Goal: Task Accomplishment & Management: Manage account settings

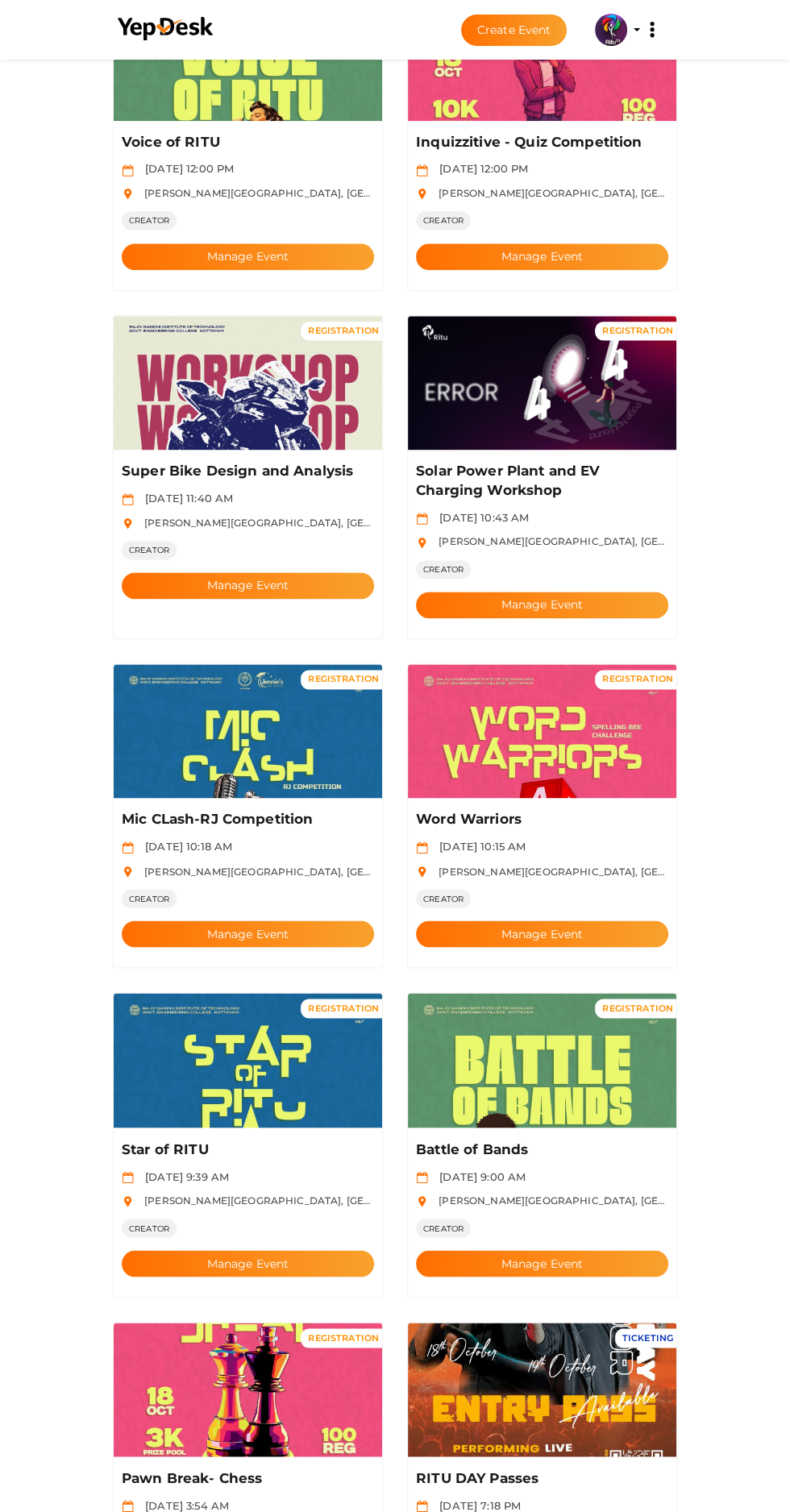
scroll to position [1242, 0]
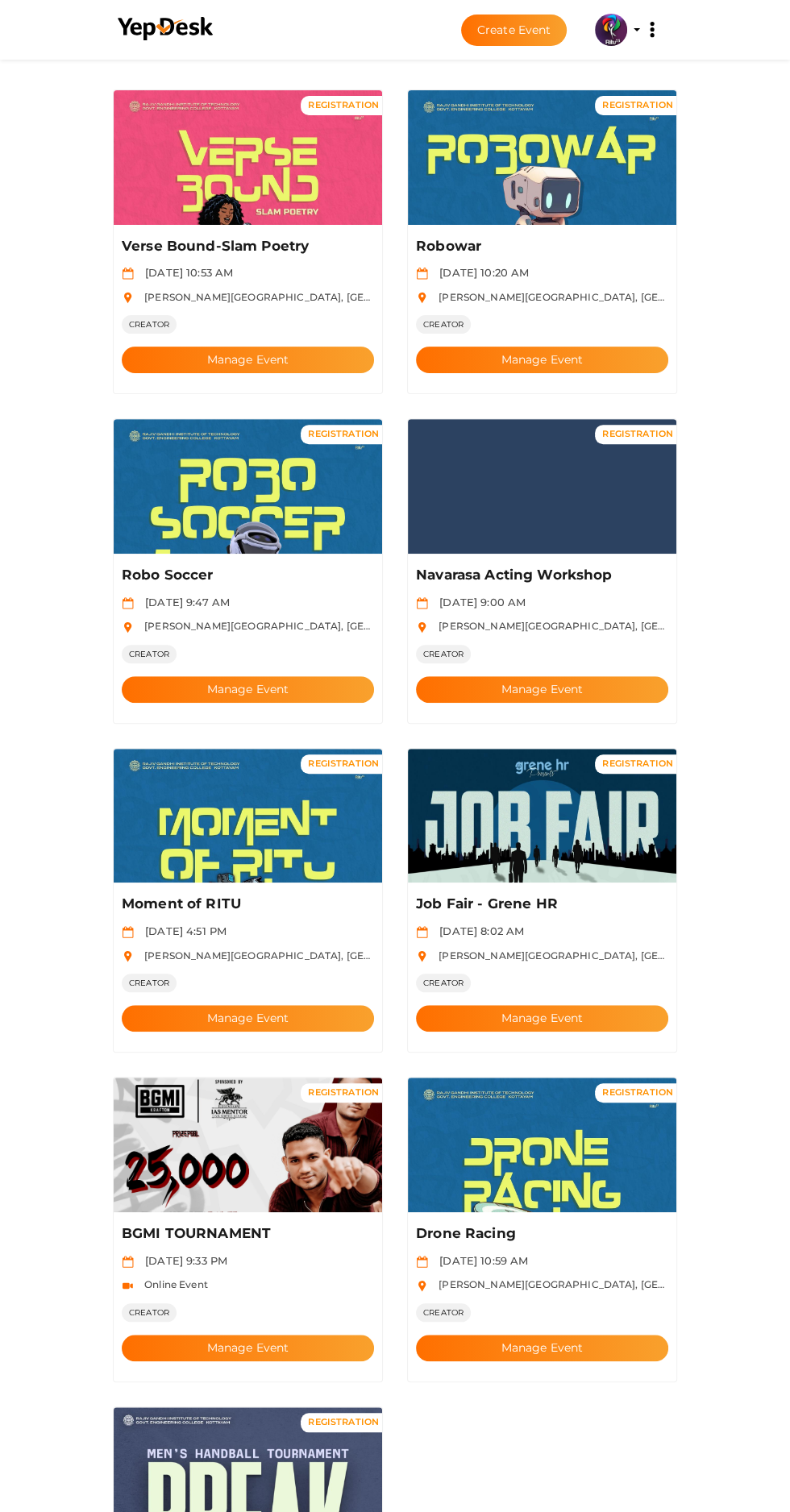
scroll to position [218, 0]
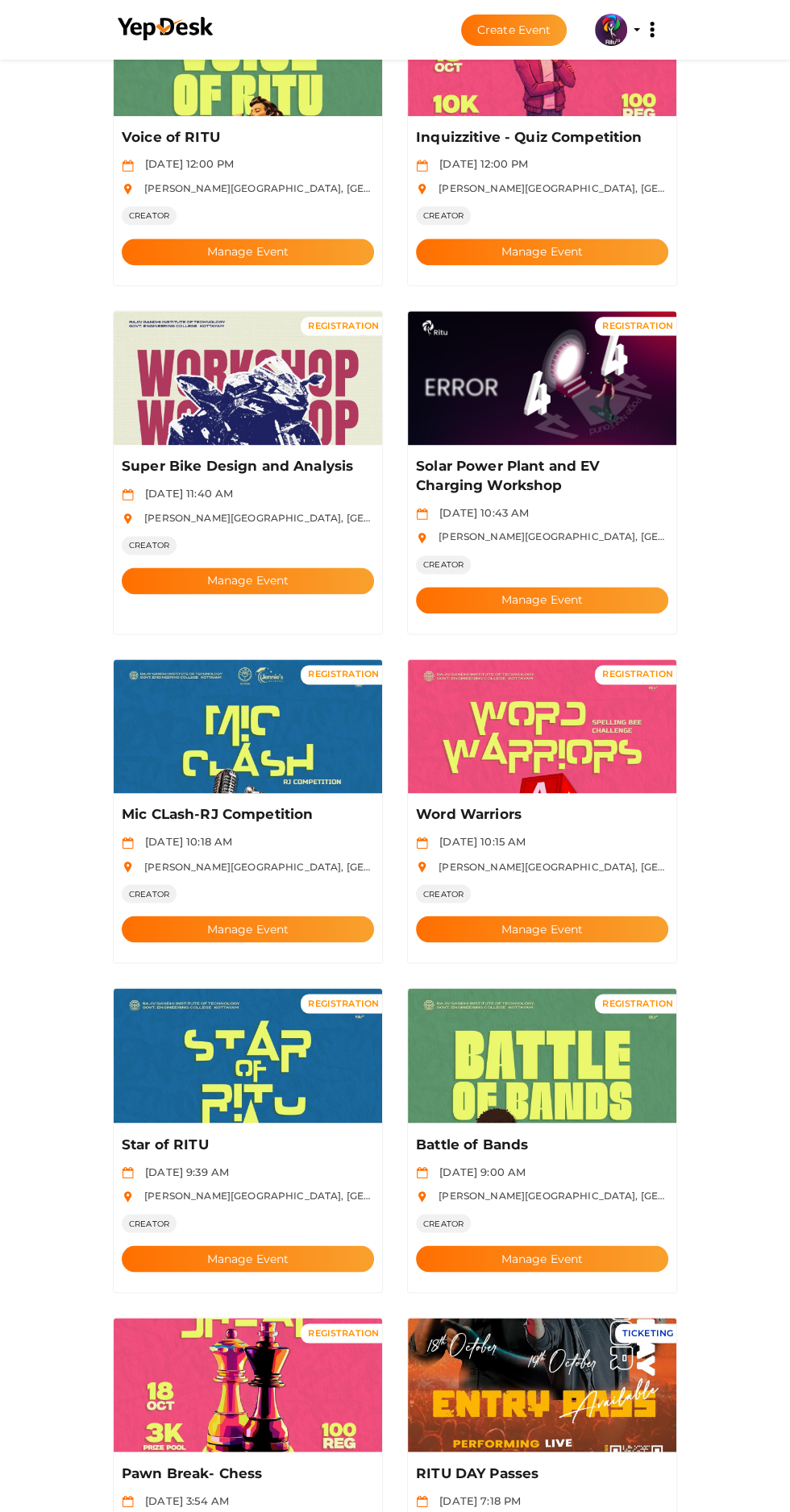
scroll to position [1242, 0]
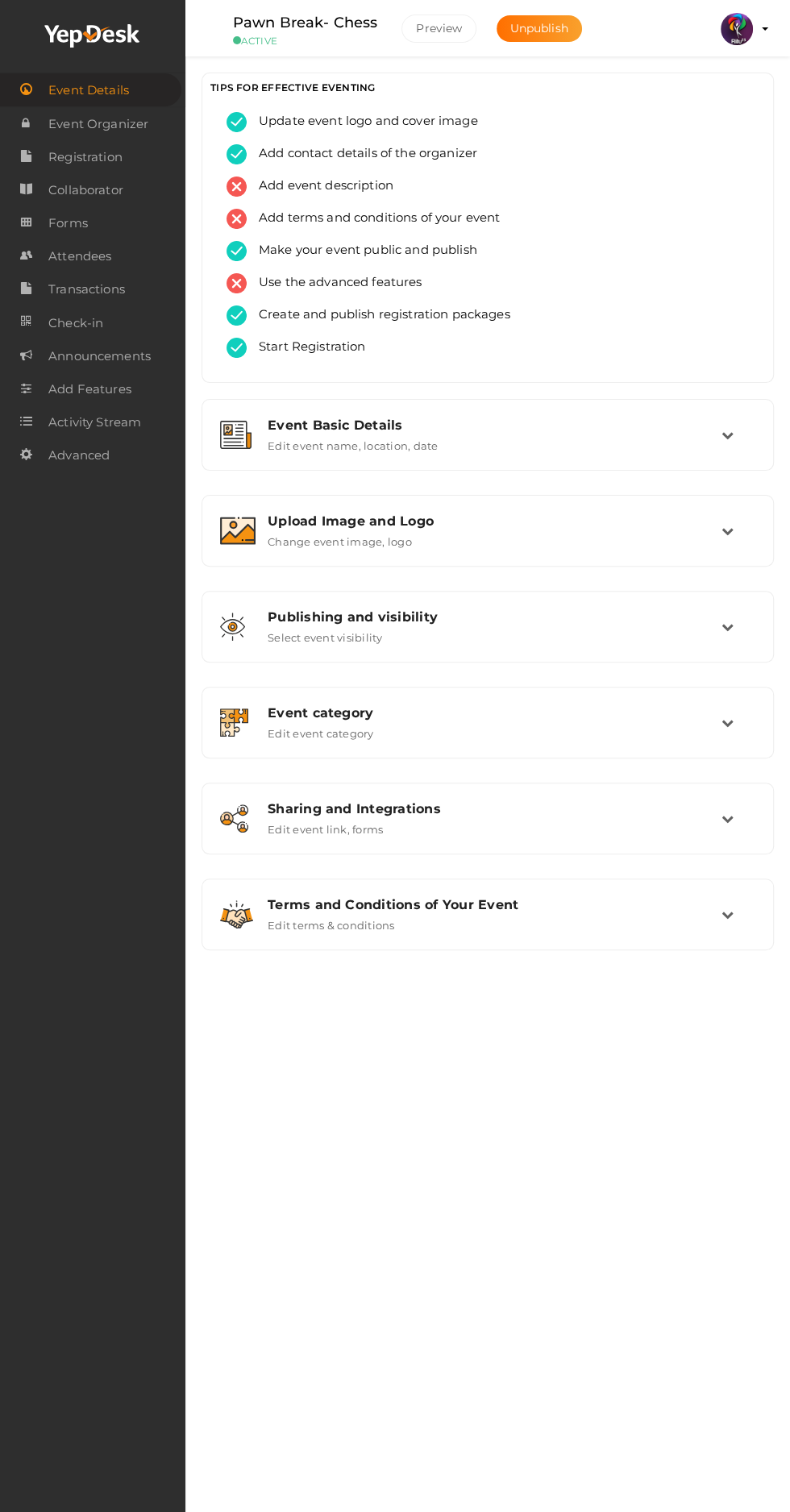
click at [46, 257] on link "Attendees" at bounding box center [93, 256] width 185 height 33
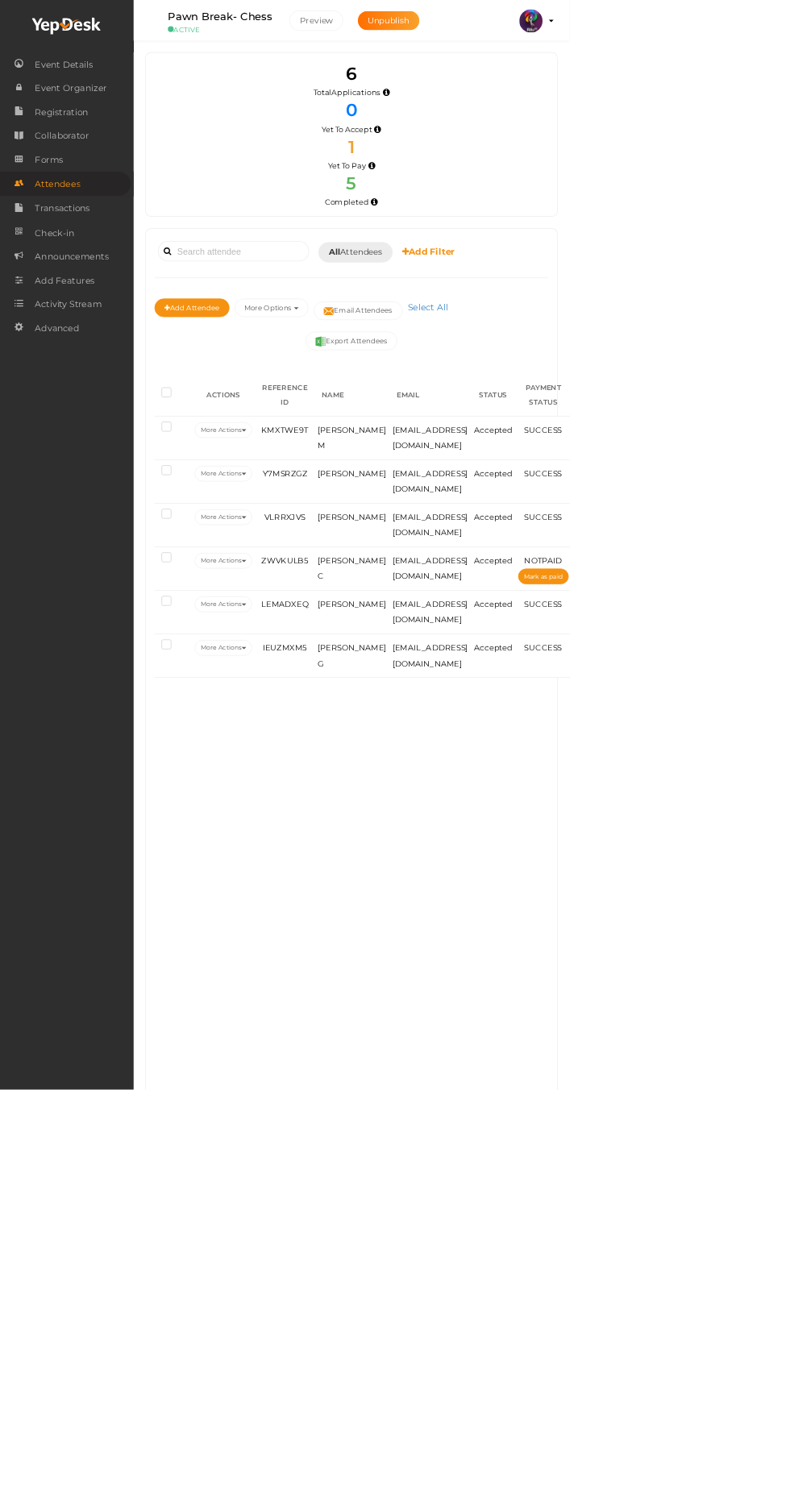
click at [752, 25] on img at bounding box center [737, 29] width 32 height 32
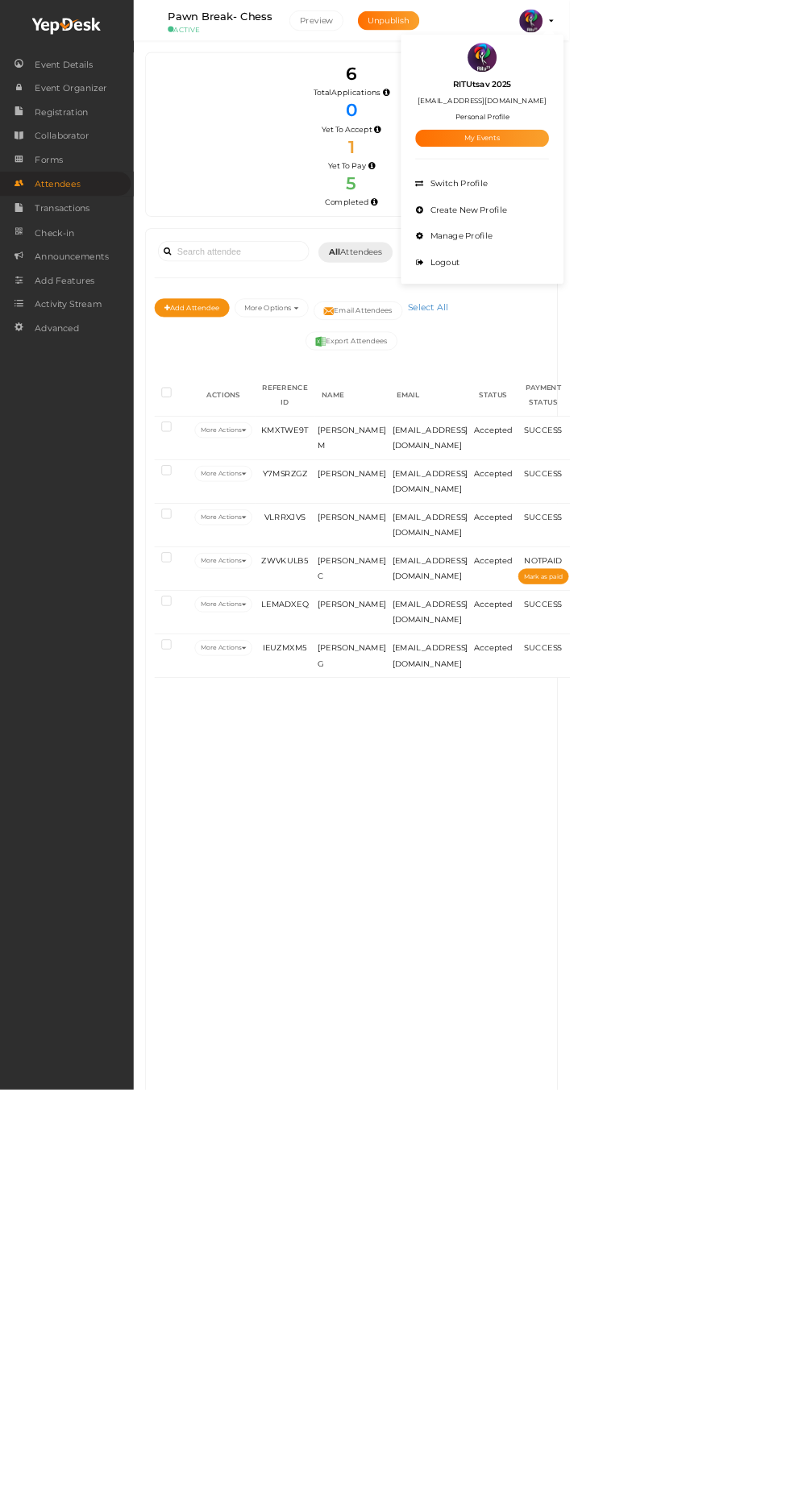
click at [762, 197] on link "My Events" at bounding box center [669, 192] width 185 height 24
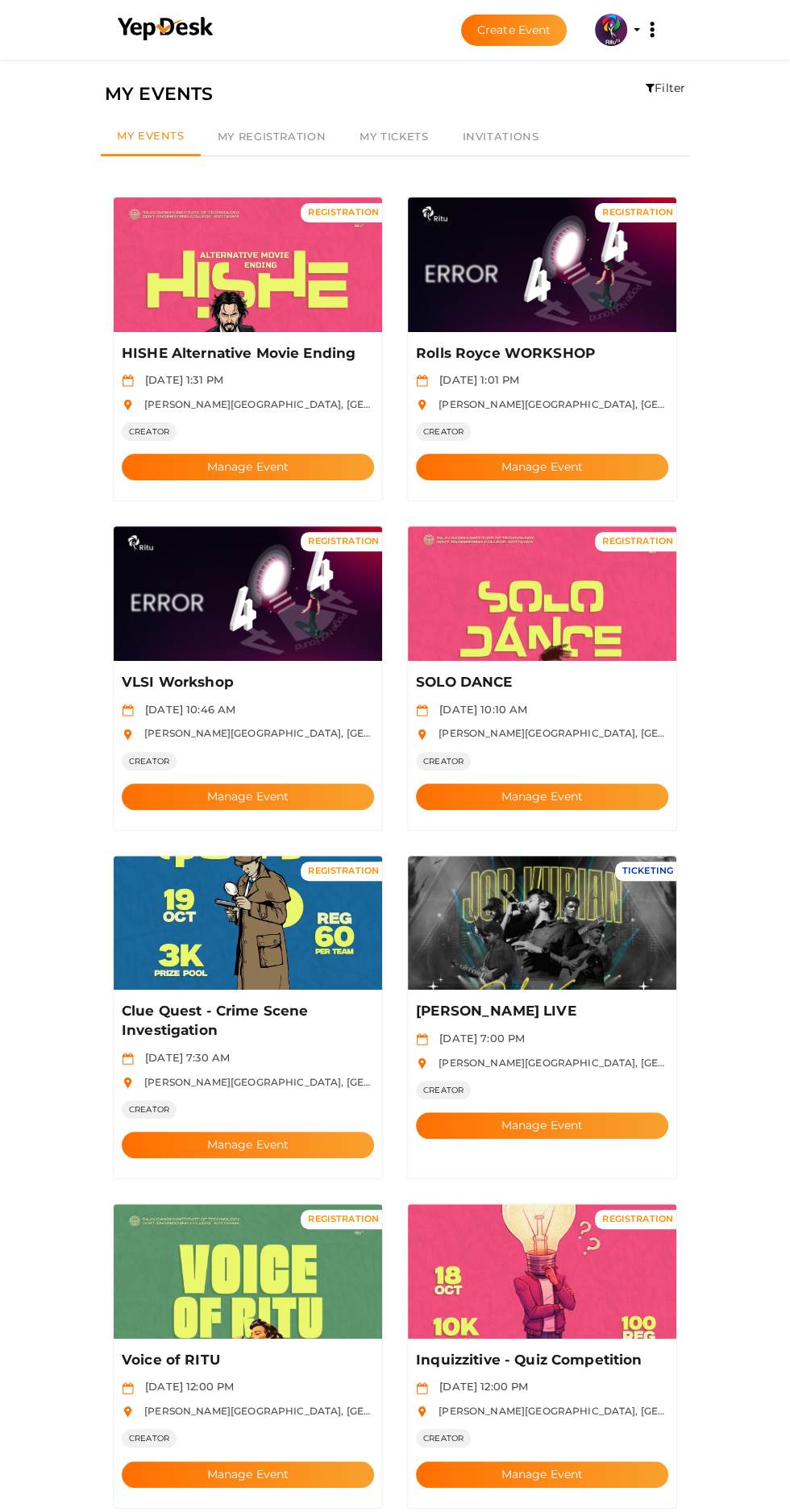
click at [640, 783] on button "Manage Event" at bounding box center [542, 796] width 252 height 26
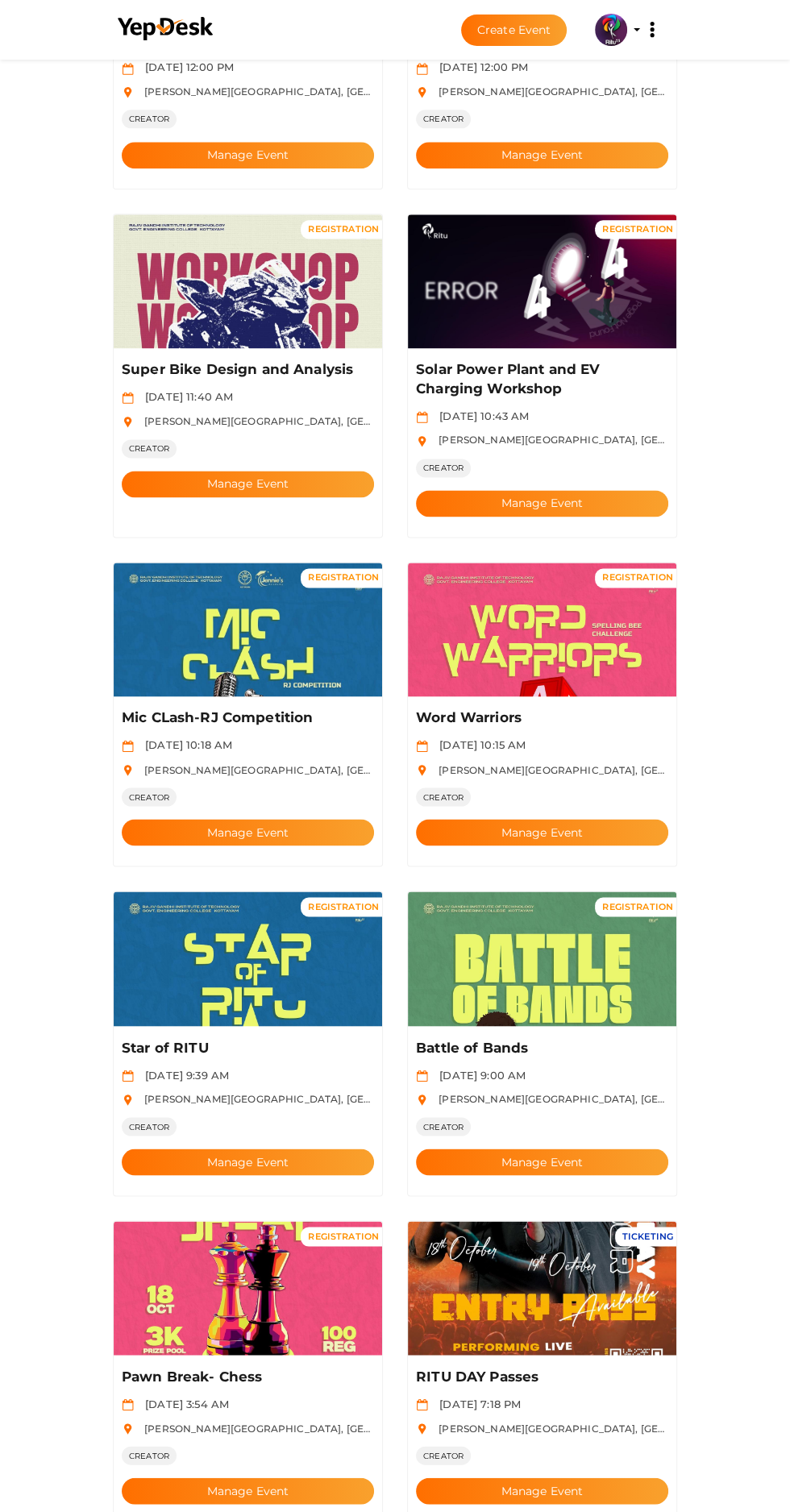
scroll to position [1396, 0]
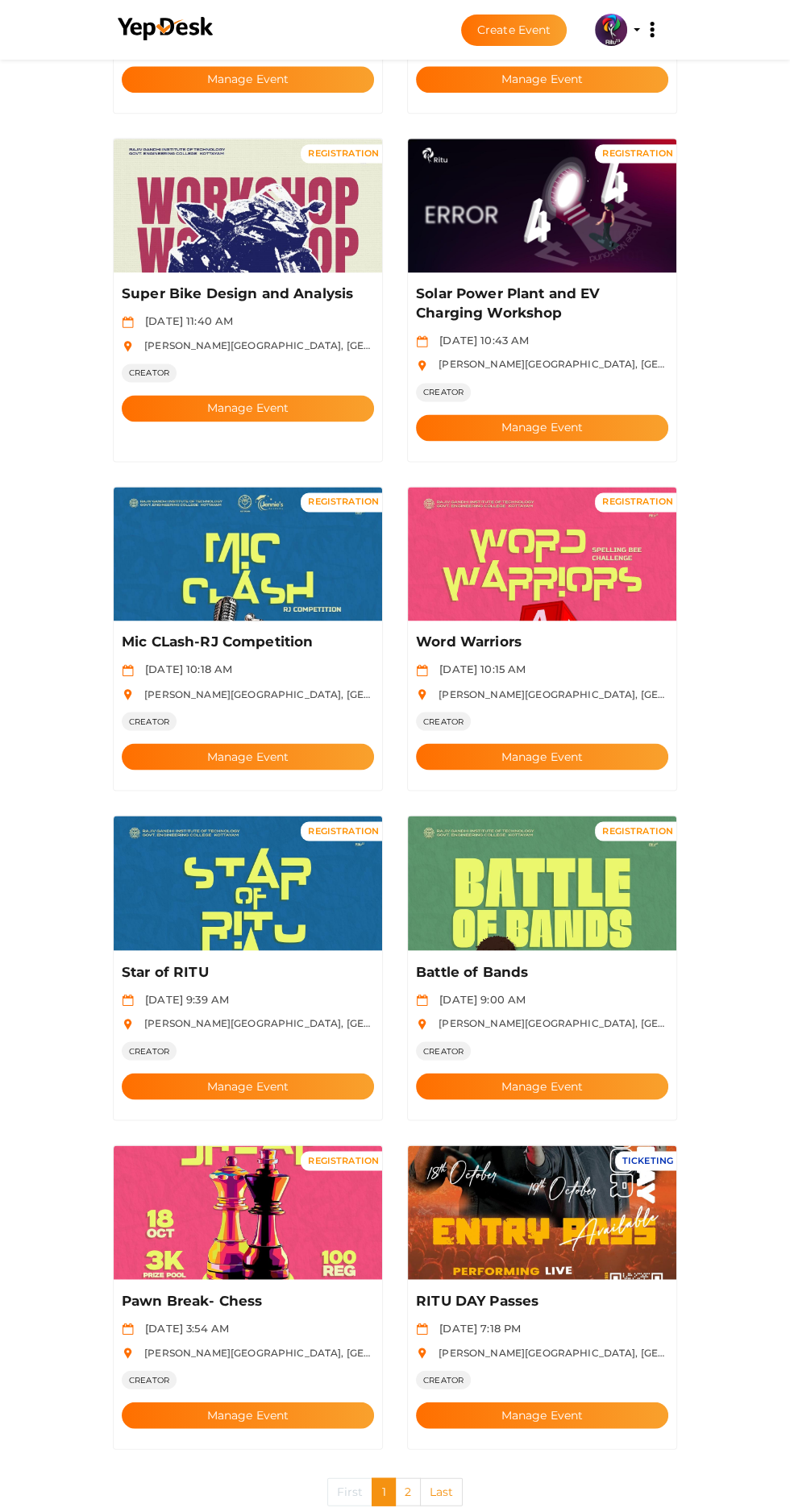
click at [604, 1402] on button "Manage Event" at bounding box center [542, 1415] width 252 height 26
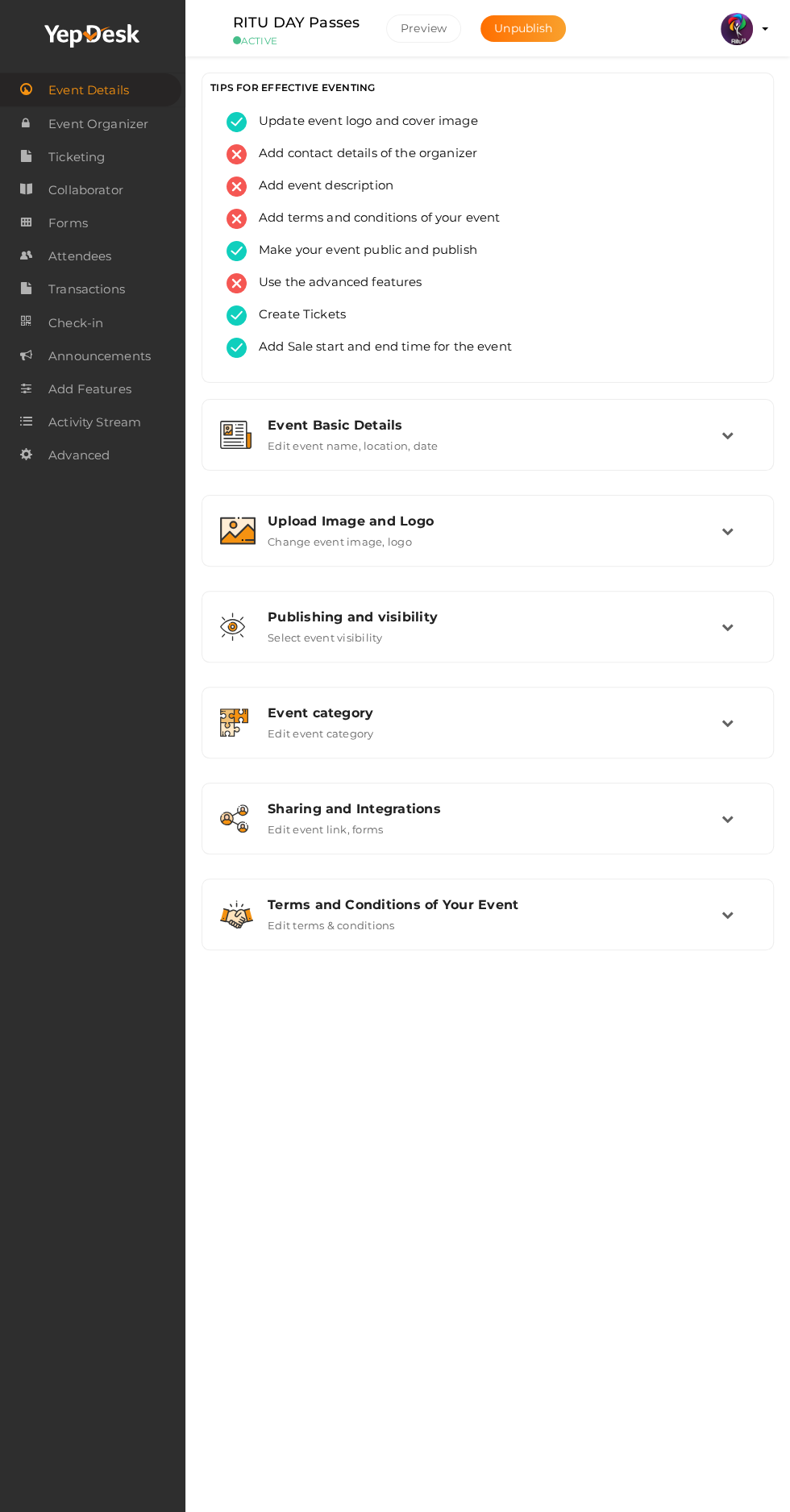
click at [138, 161] on link "Ticketing" at bounding box center [93, 157] width 185 height 33
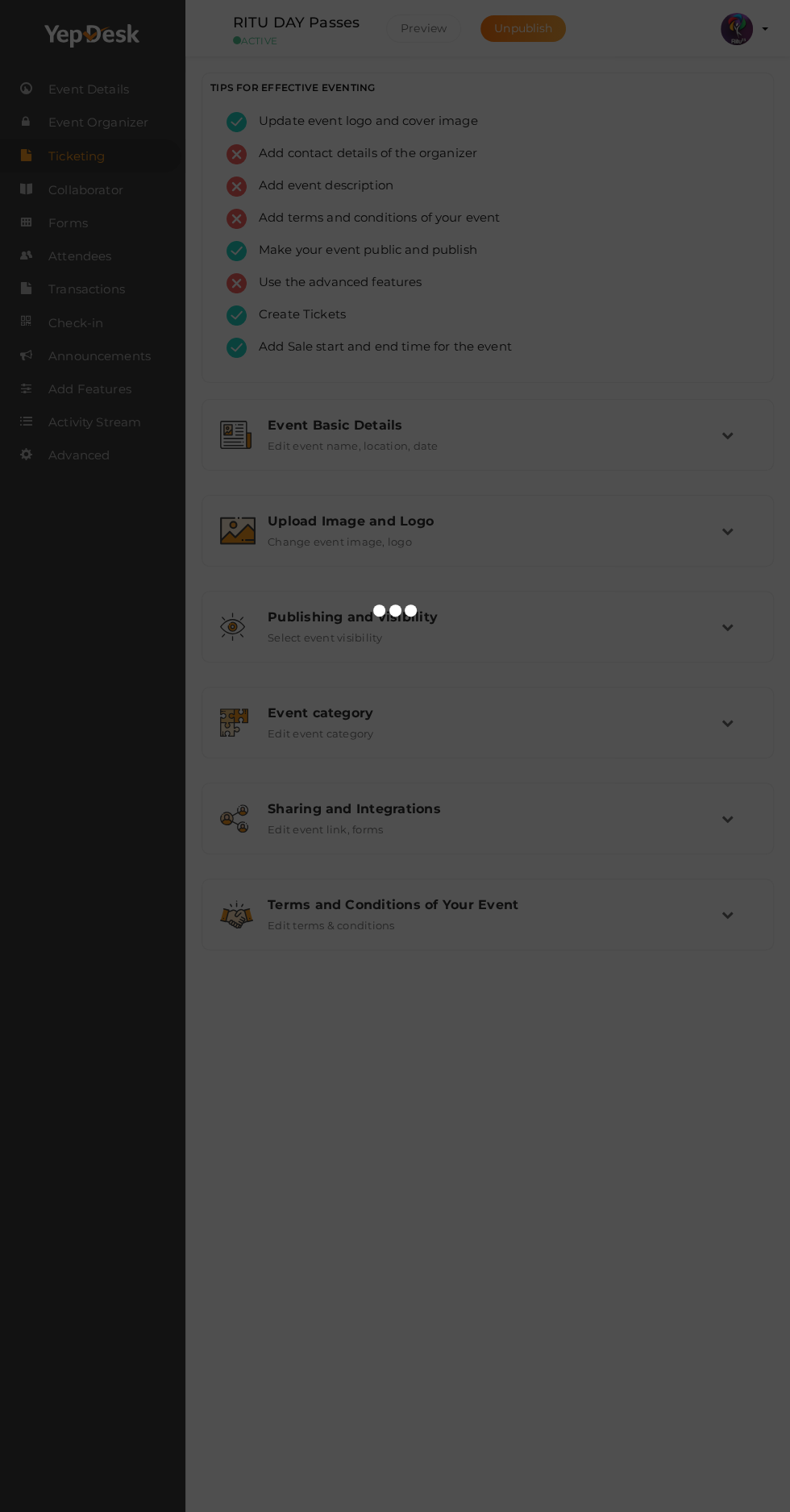
click at [129, 255] on div at bounding box center [395, 756] width 790 height 1512
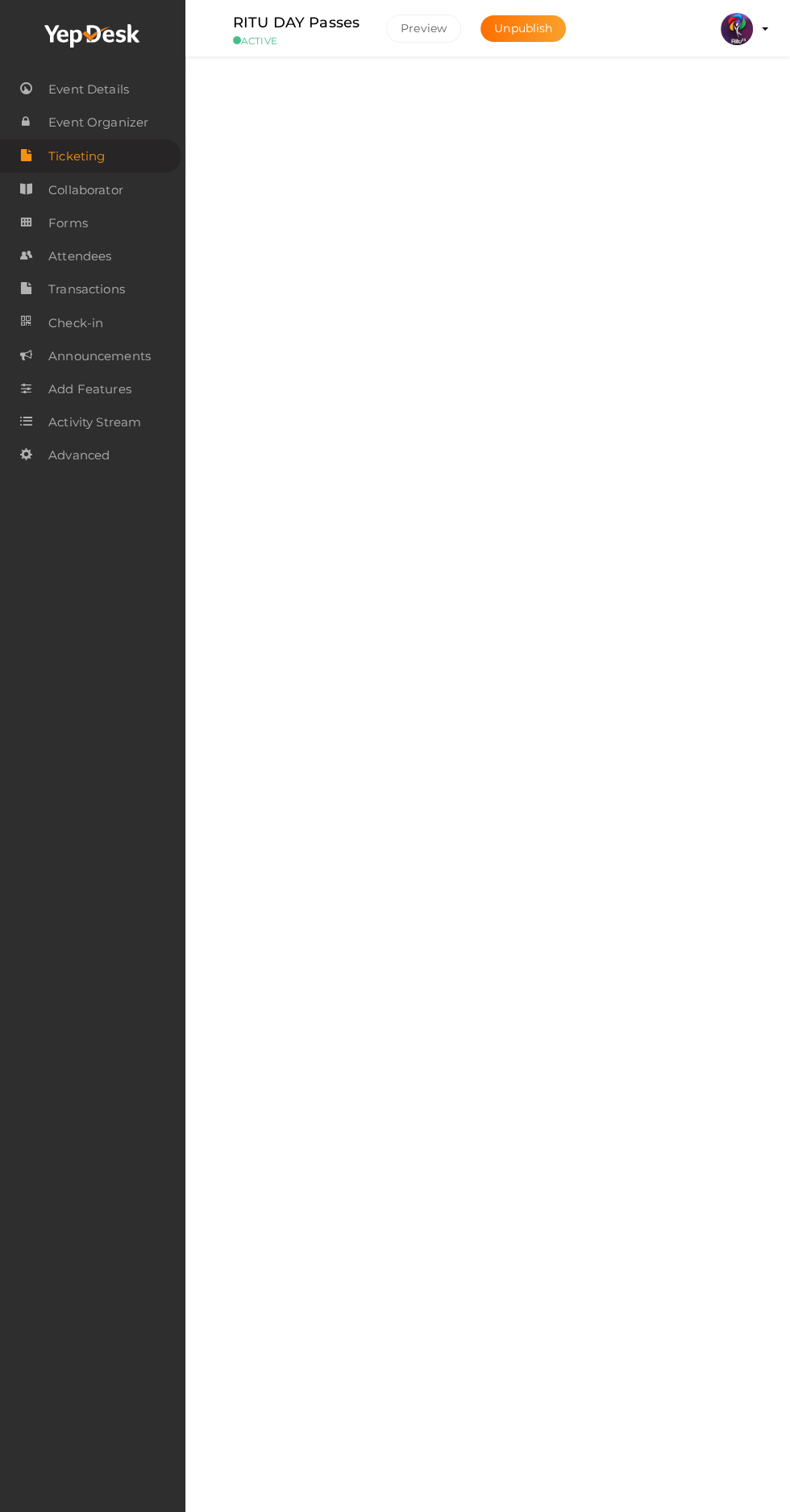
click at [129, 254] on link "Attendees" at bounding box center [93, 256] width 185 height 33
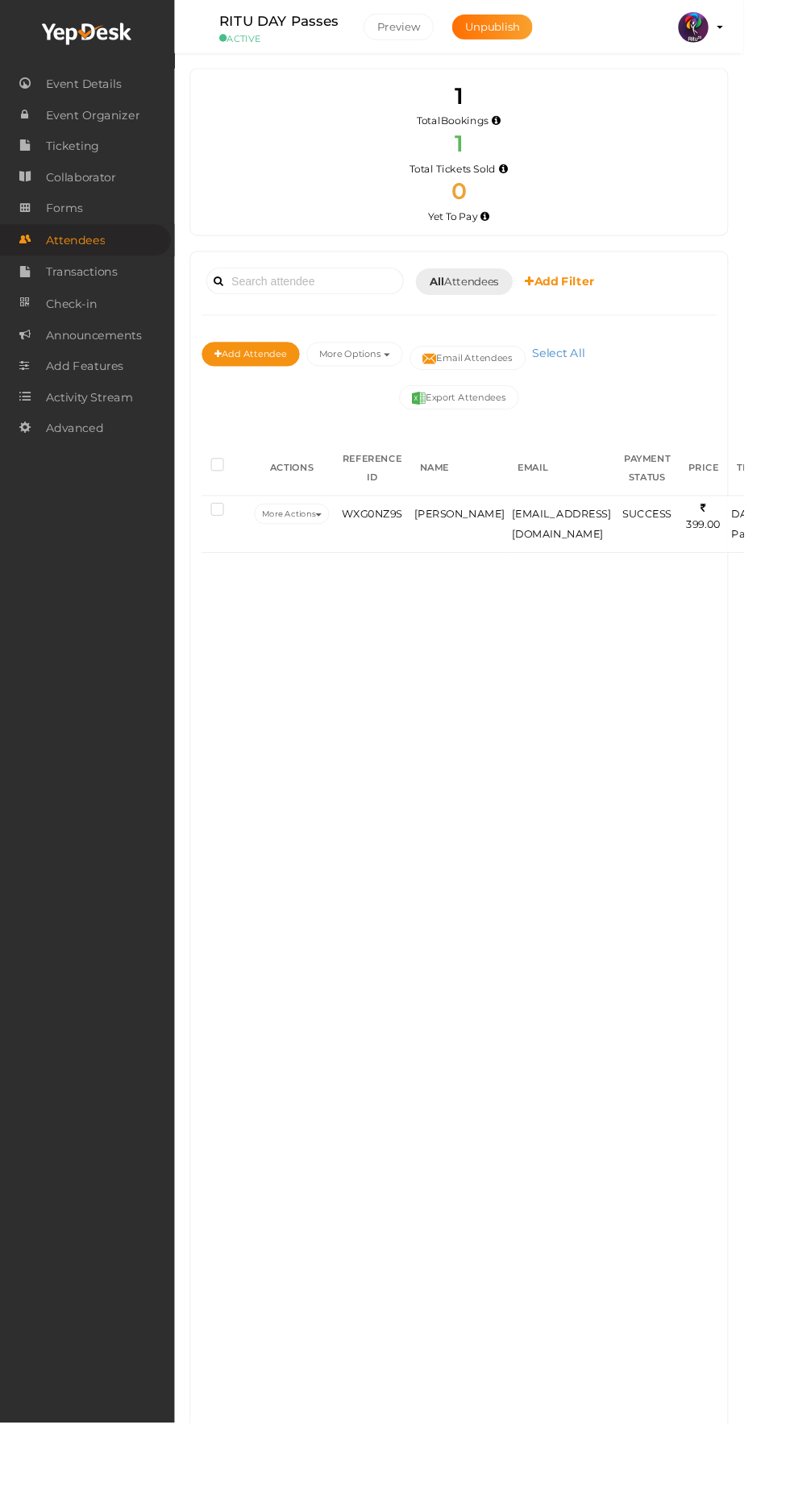
click at [629, 542] on span "jacobrajeev2004@gmail.com" at bounding box center [597, 556] width 105 height 35
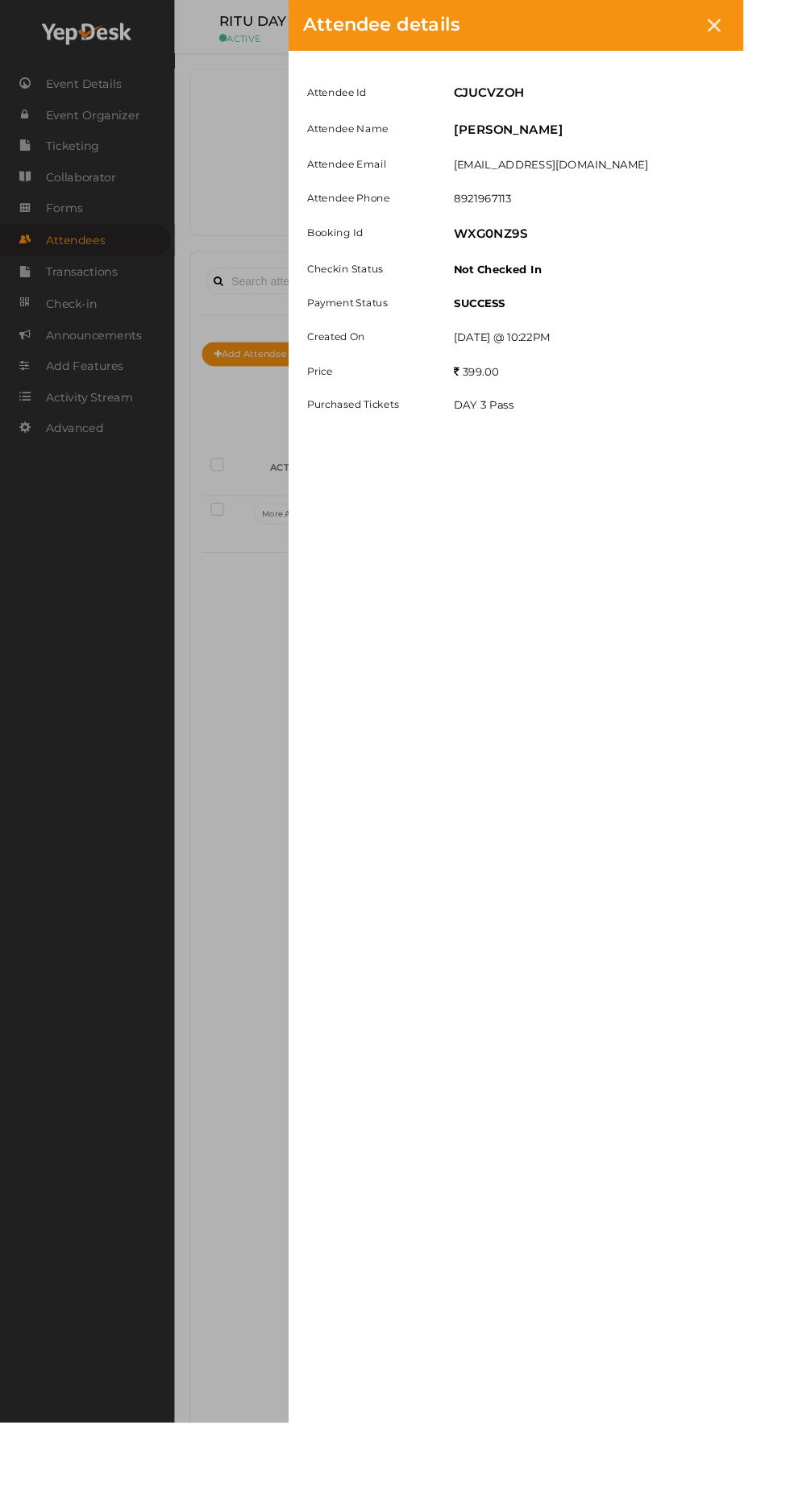
click at [766, 26] on icon at bounding box center [759, 27] width 14 height 14
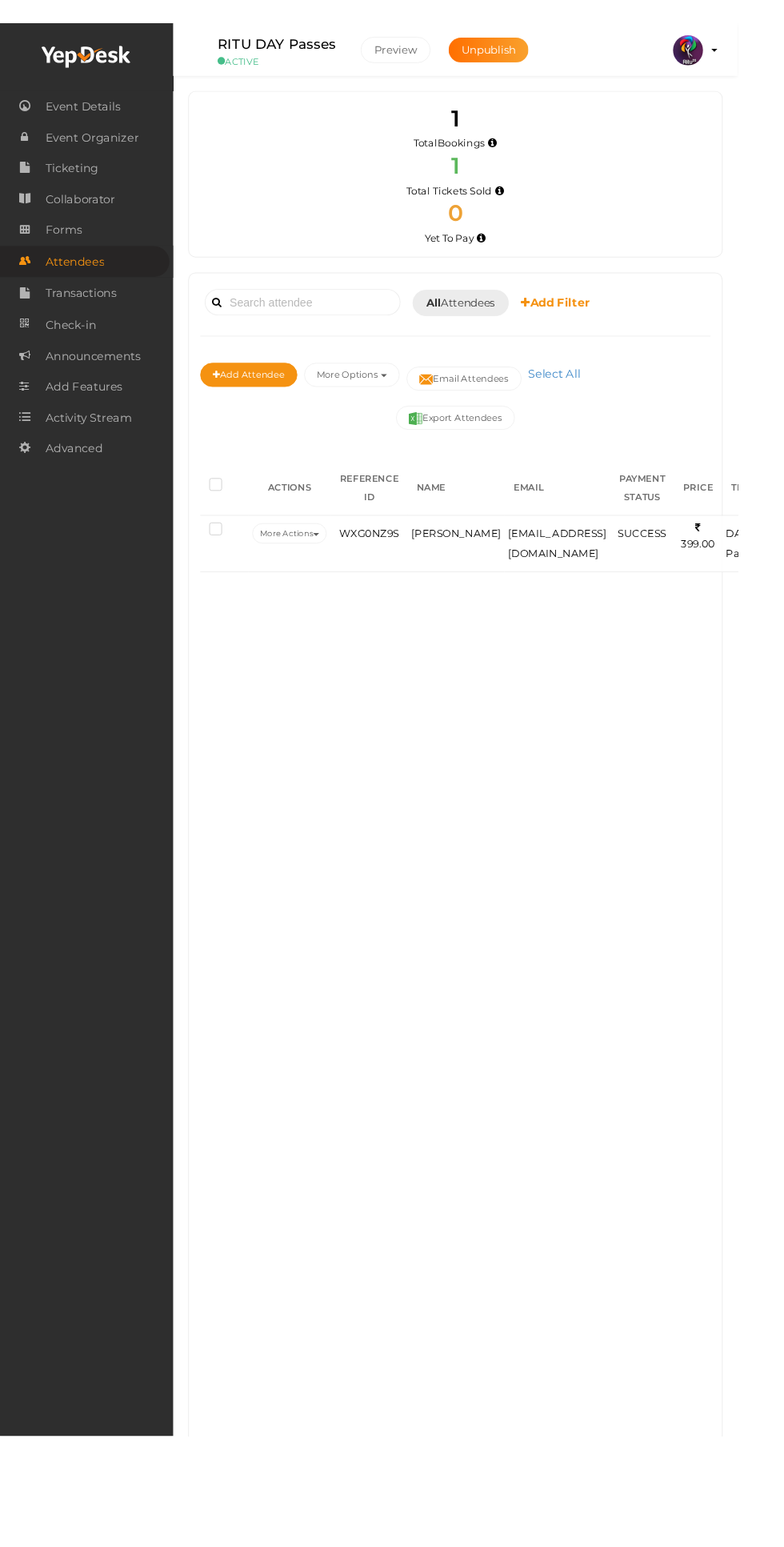
scroll to position [5, 0]
